Goal: Information Seeking & Learning: Check status

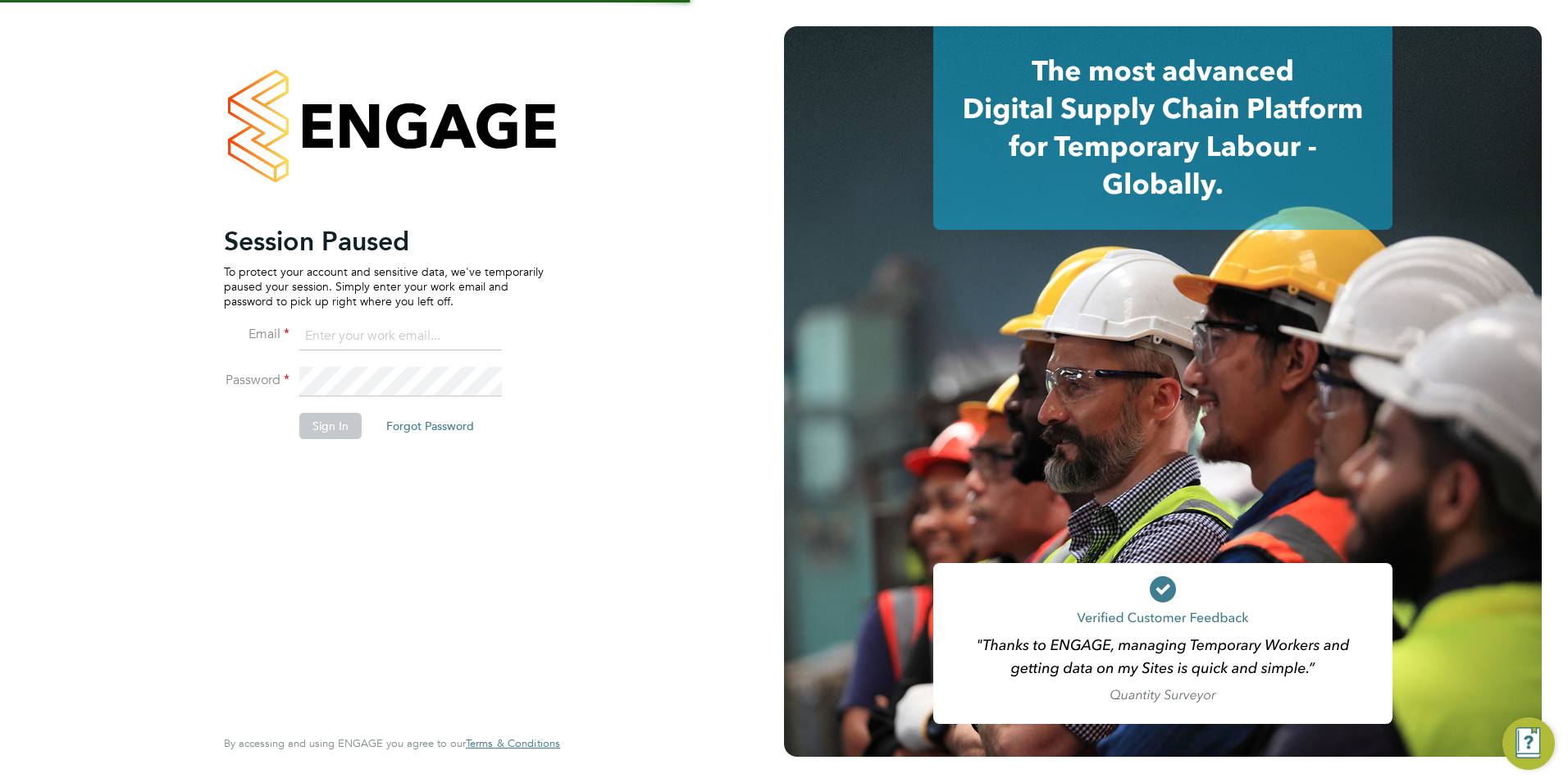
type input "becky@carbonrecruitment.co.uk"
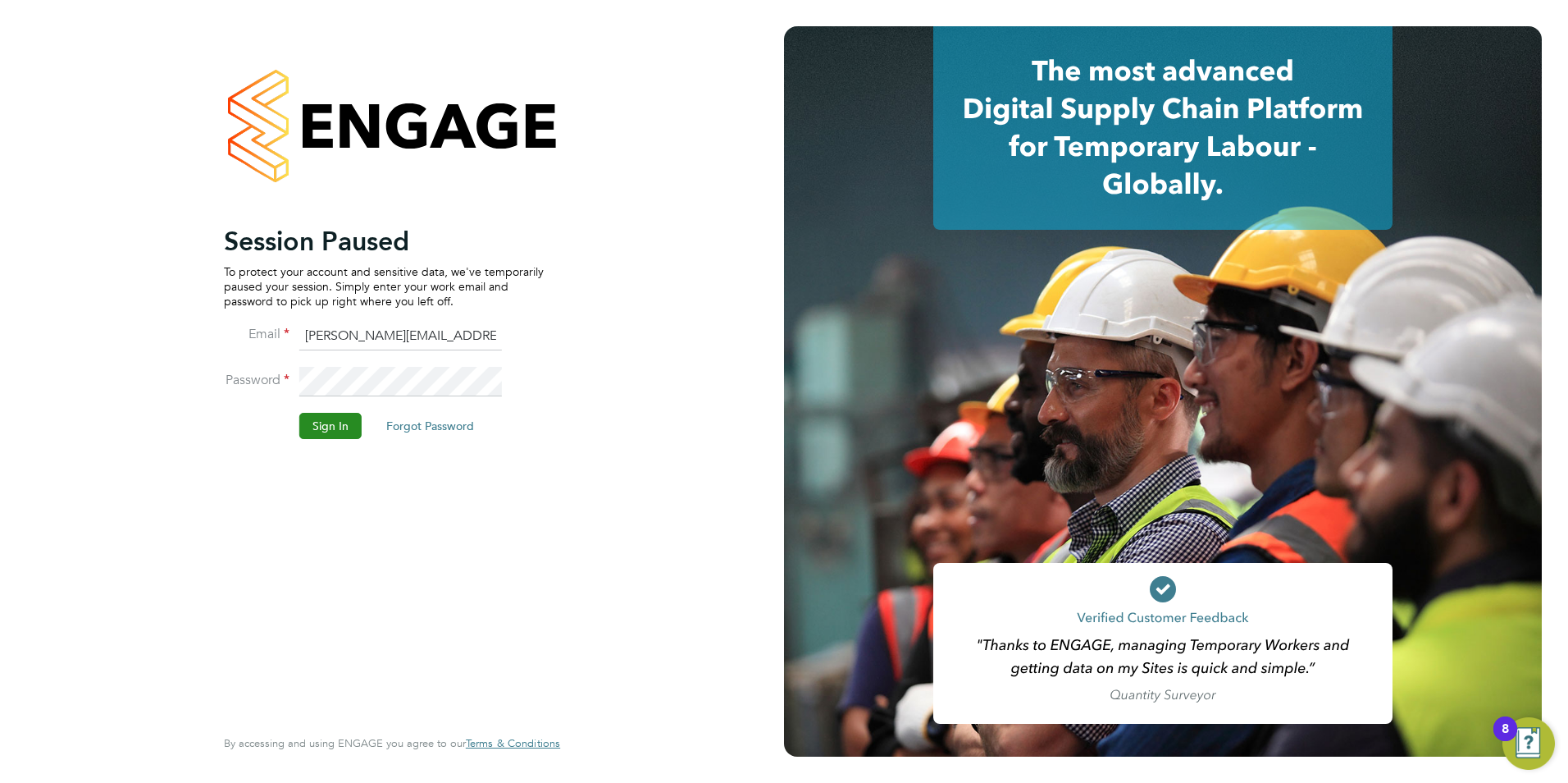
click at [337, 433] on button "Sign In" at bounding box center [331, 426] width 62 height 26
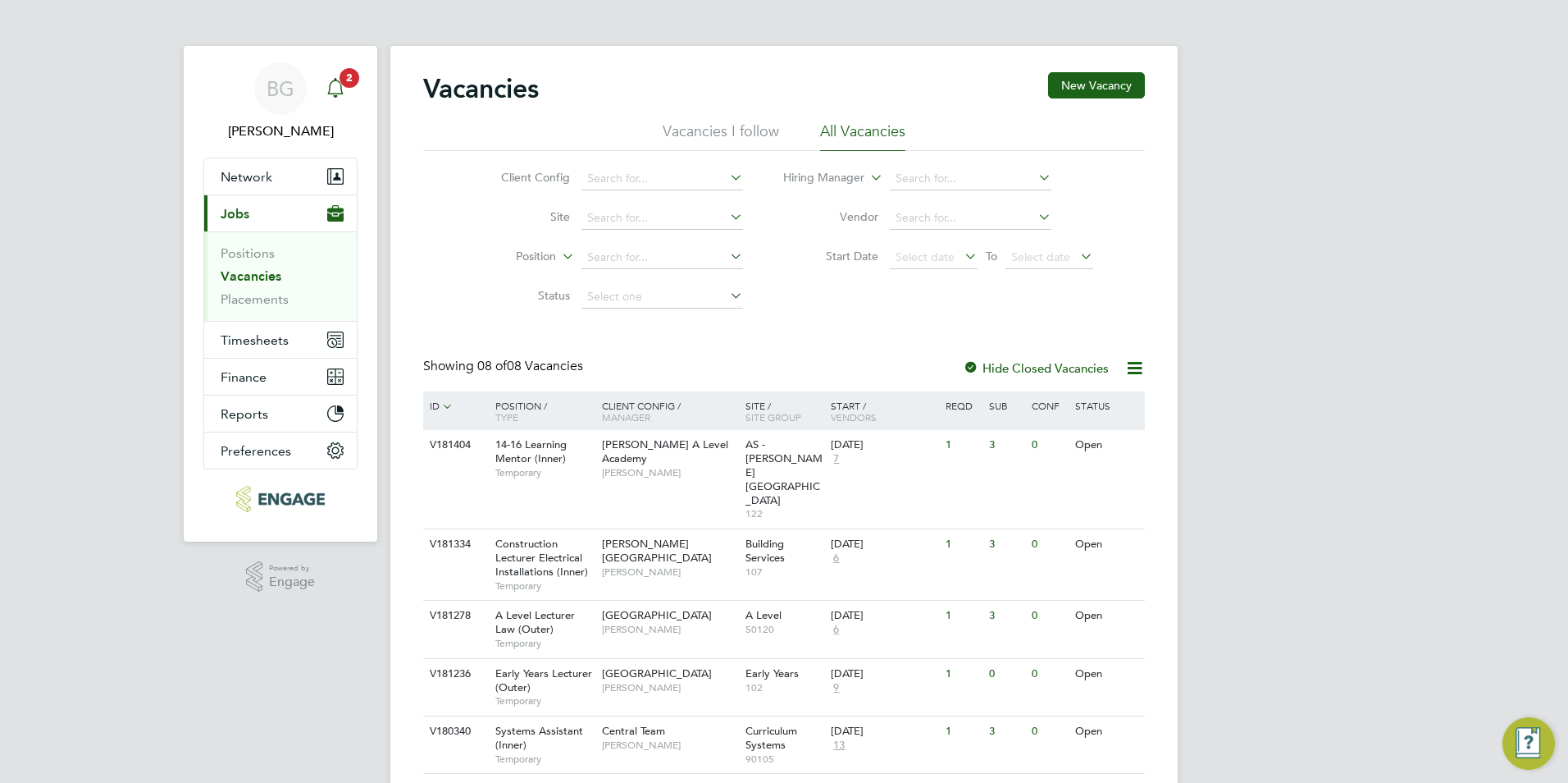
click at [343, 83] on span "2" at bounding box center [350, 78] width 20 height 20
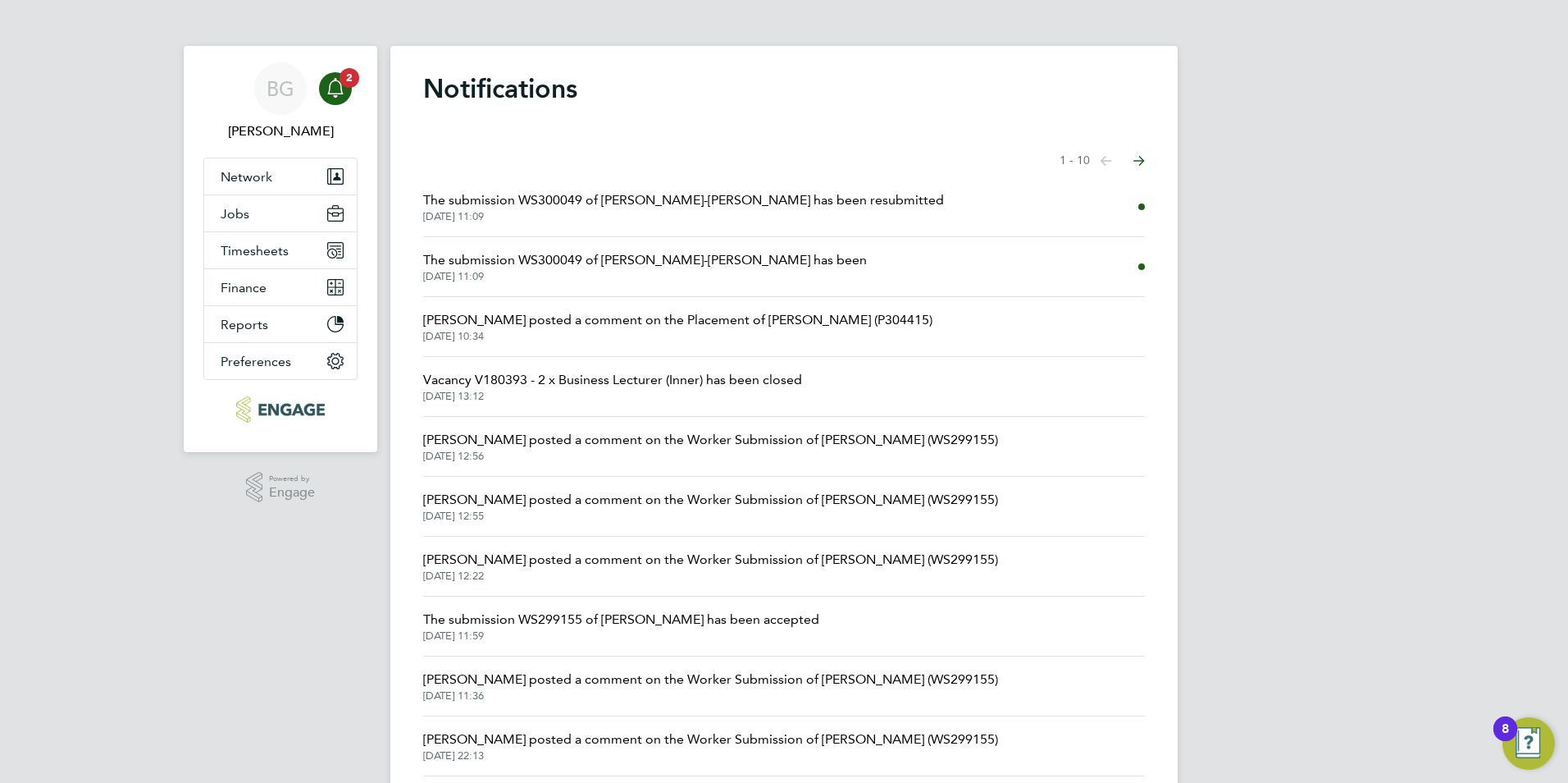
click at [638, 218] on span "[DATE] 11:09" at bounding box center [684, 216] width 521 height 13
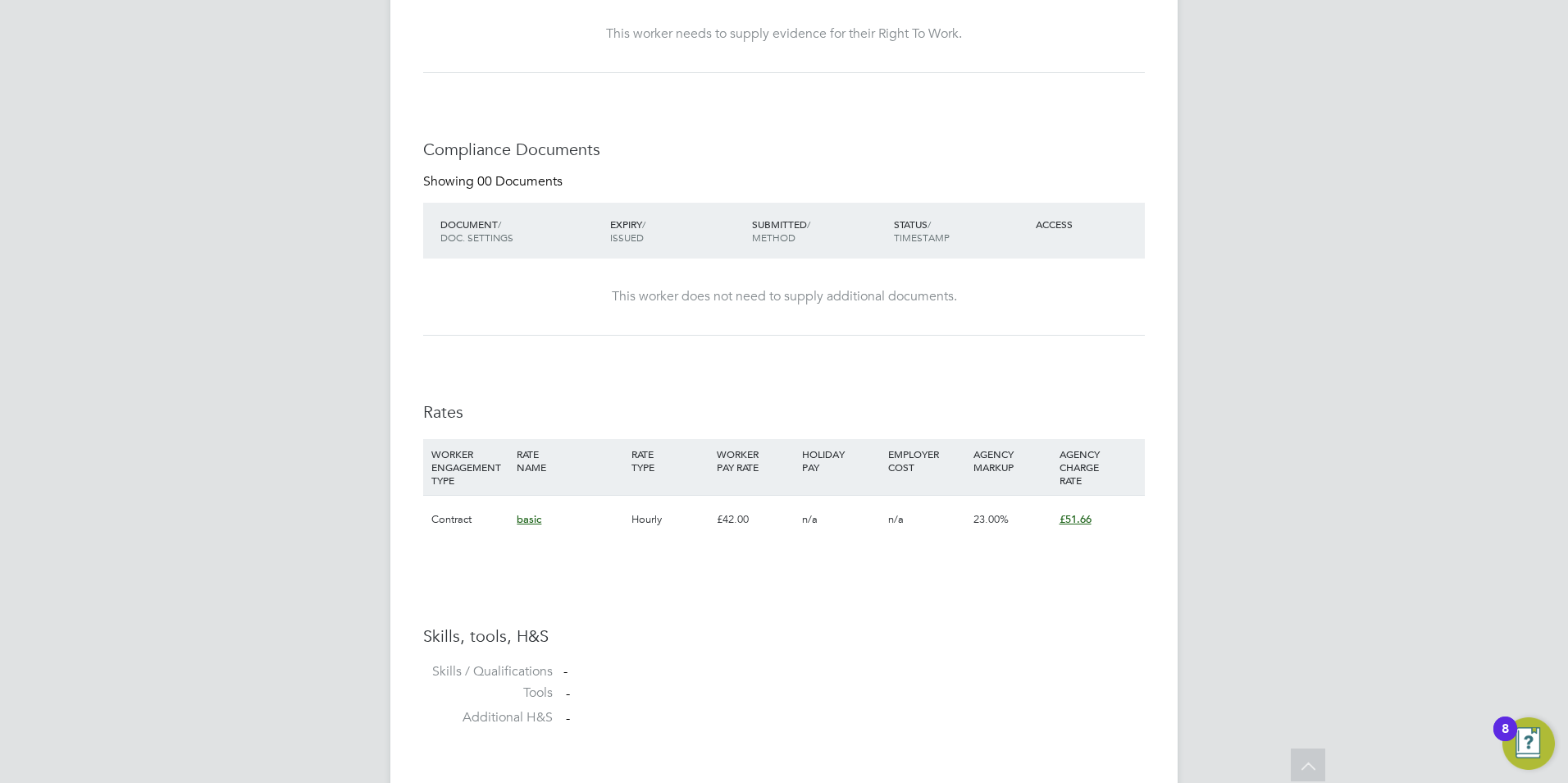
scroll to position [737, 0]
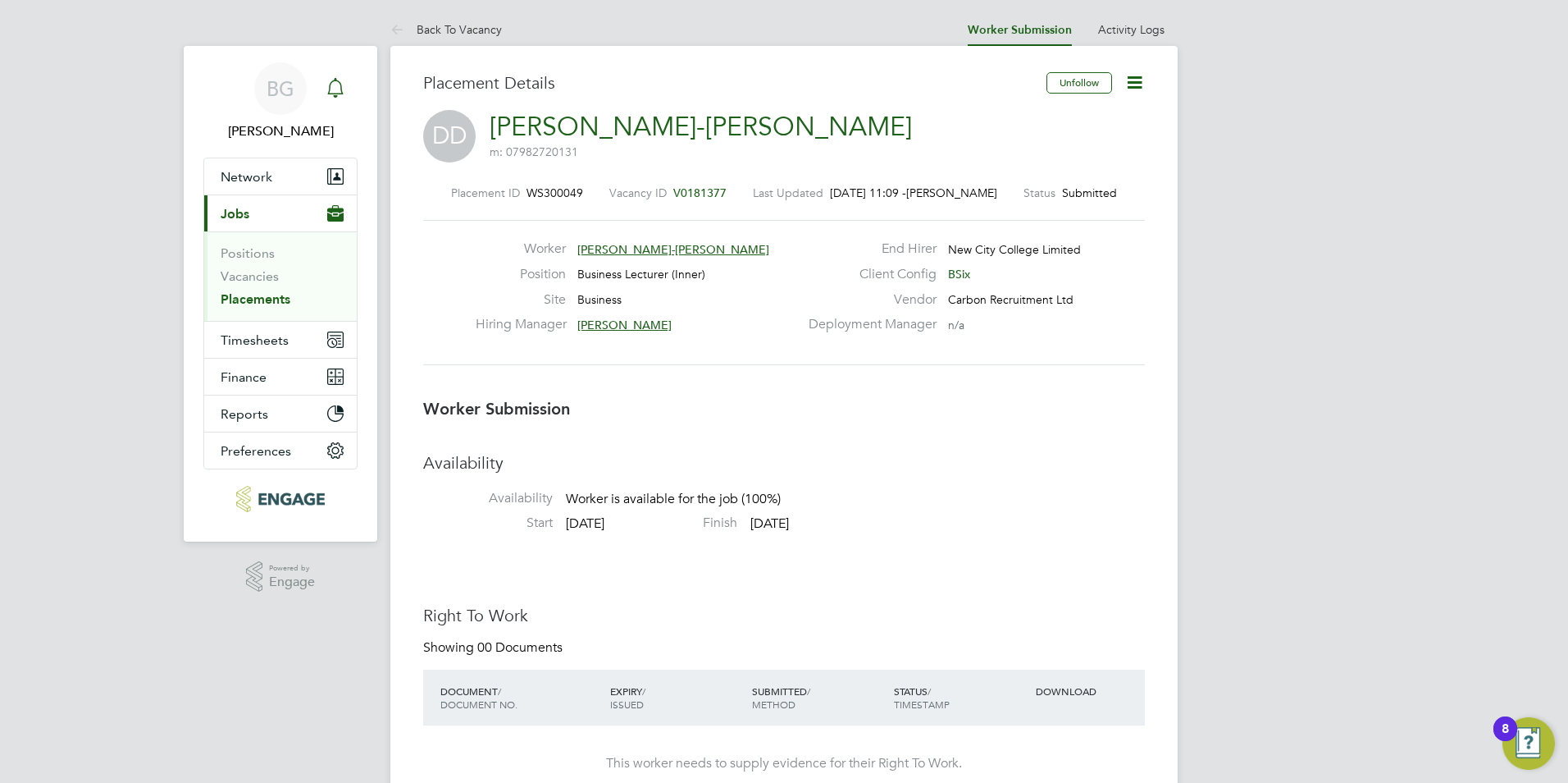
click at [341, 95] on icon "Main navigation" at bounding box center [336, 88] width 20 height 20
